Goal: Information Seeking & Learning: Learn about a topic

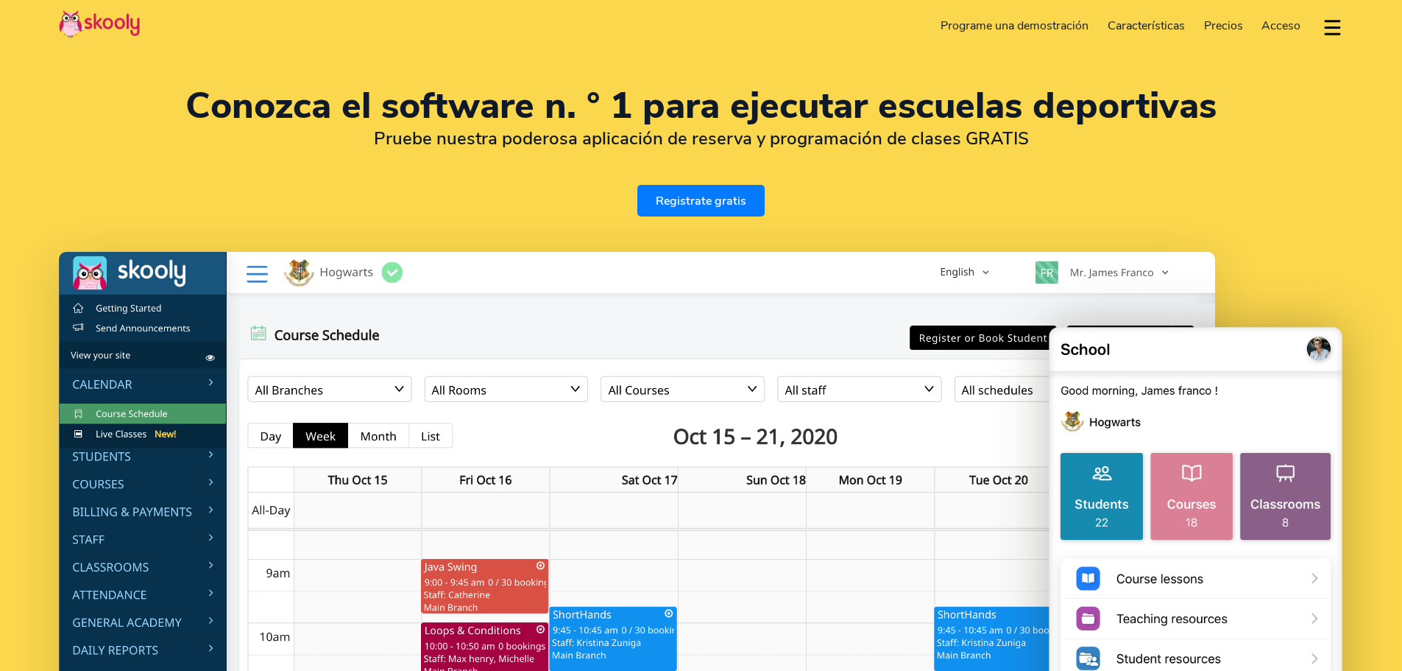
select select "es"
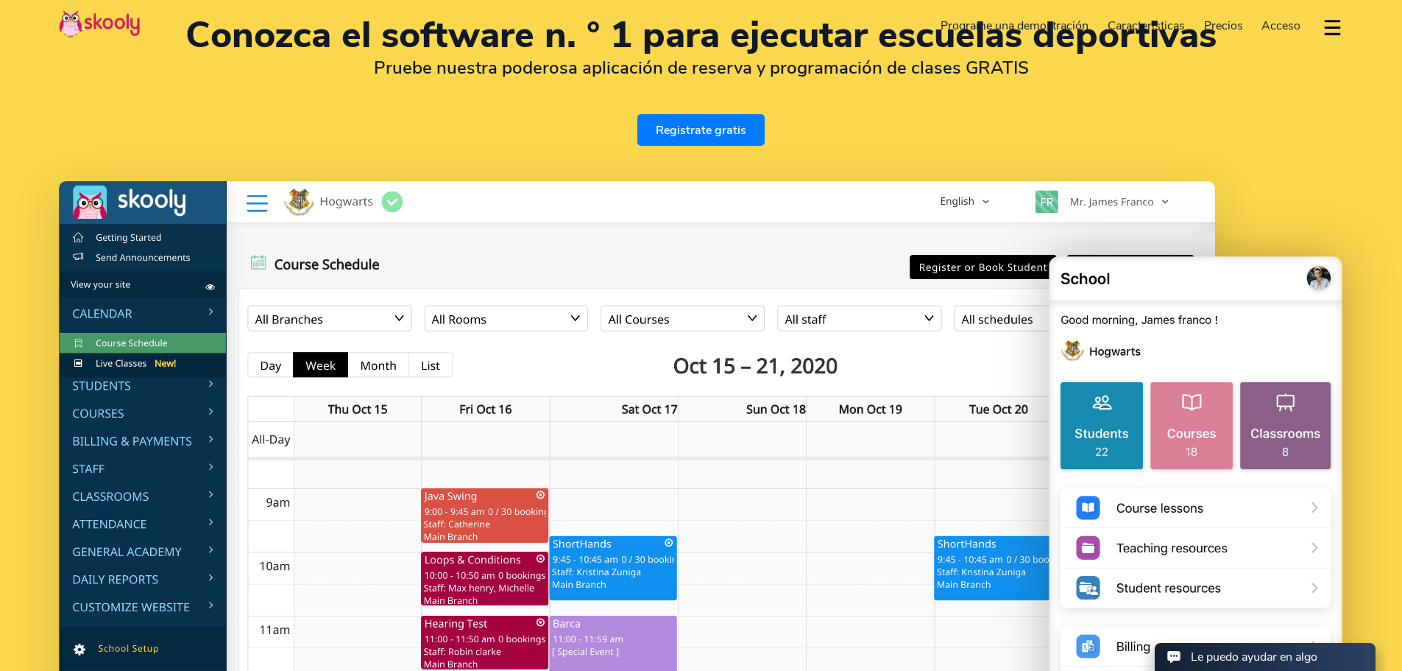
scroll to position [147, 0]
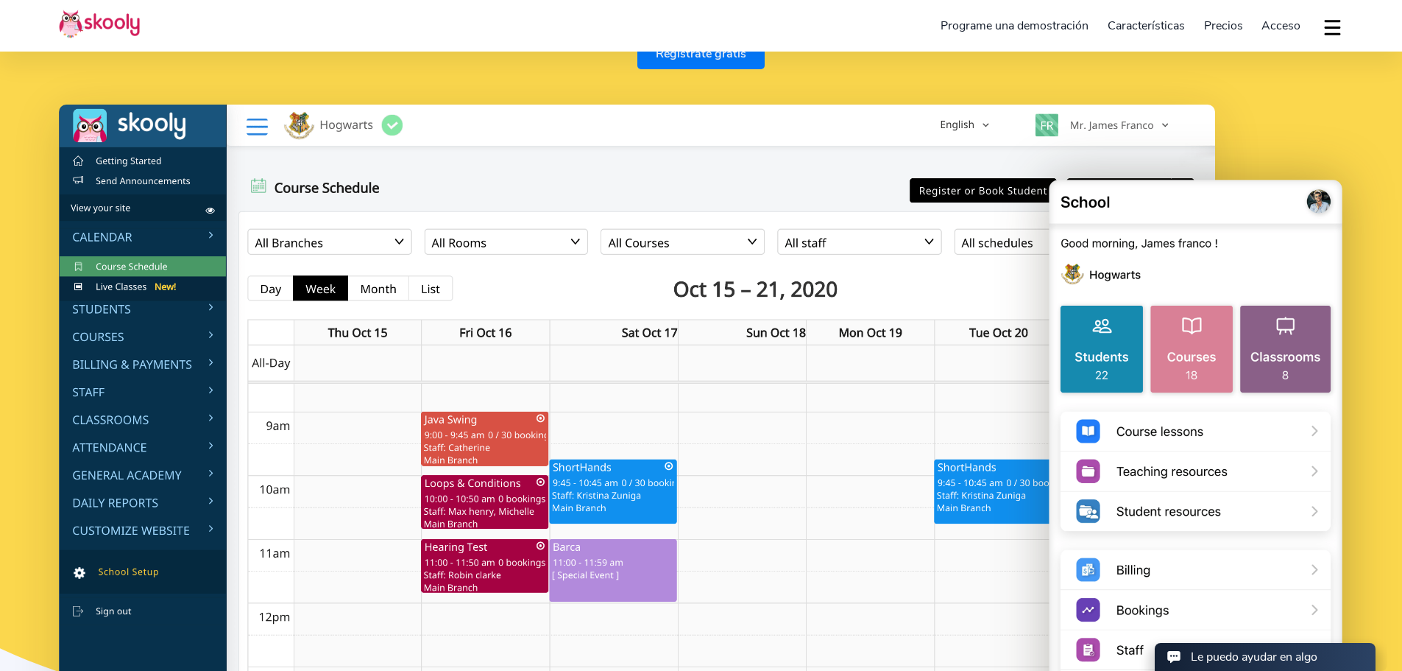
select select "34"
select select "Spain"
select select "Europe/Madrid"
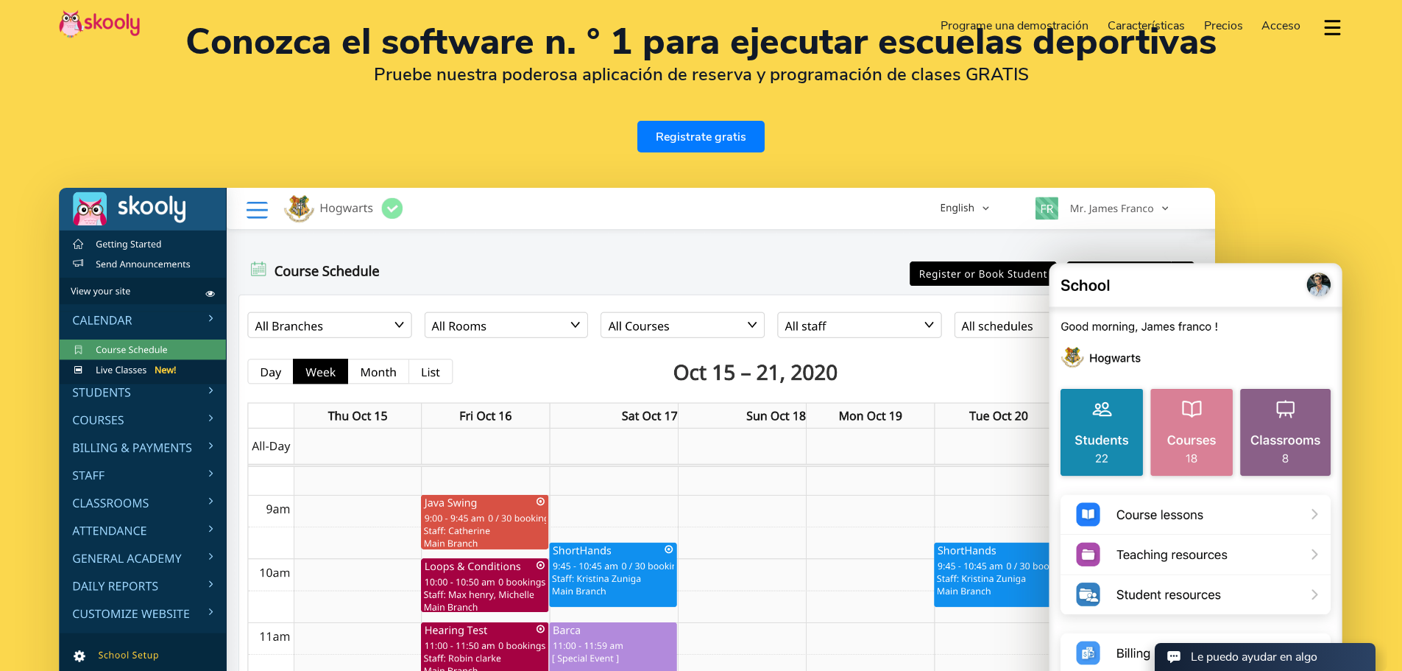
scroll to position [0, 0]
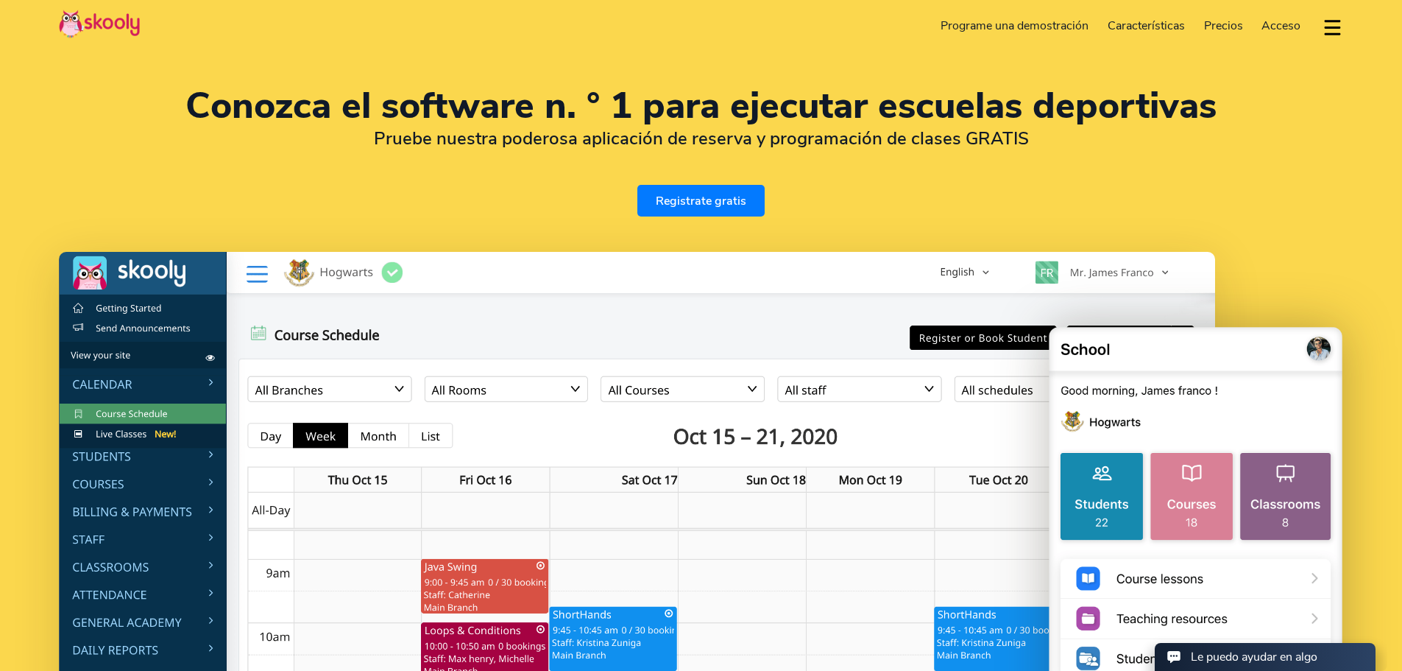
click at [1225, 26] on span "Precios" at bounding box center [1223, 26] width 39 height 16
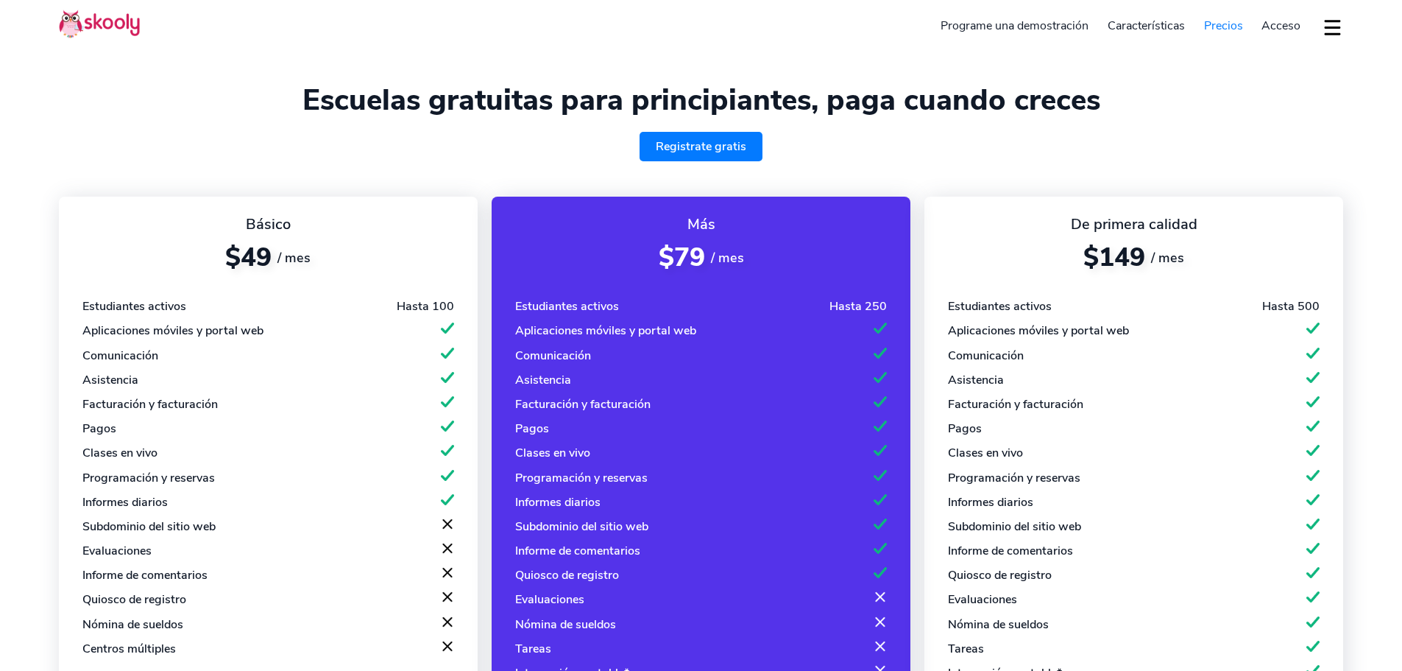
select select "es"
